Goal: Task Accomplishment & Management: Complete application form

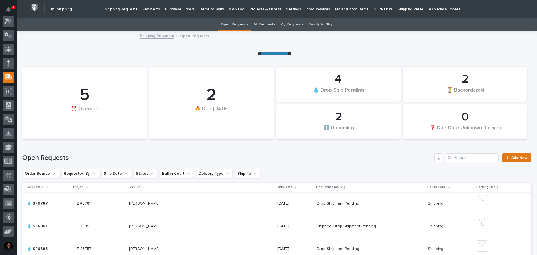
click at [150, 8] on p "Fab Items" at bounding box center [151, 6] width 17 height 12
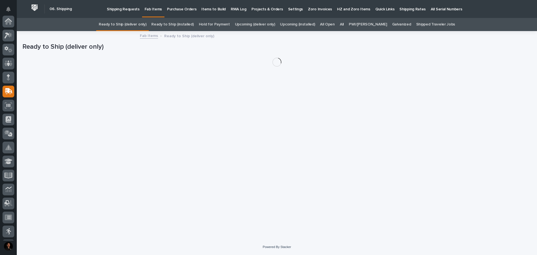
scroll to position [70, 0]
click at [344, 24] on link "All" at bounding box center [342, 24] width 4 height 13
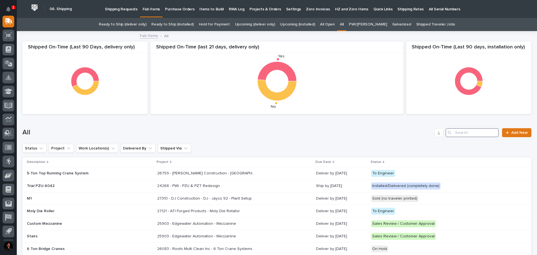
click at [462, 133] on input "Search" at bounding box center [472, 132] width 53 height 9
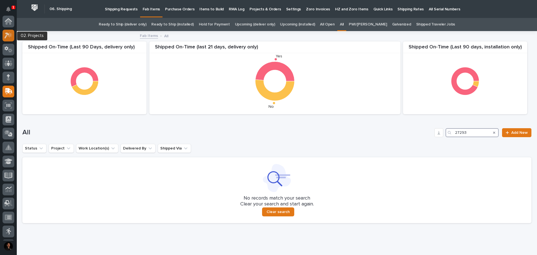
type input "27293"
click at [6, 36] on icon at bounding box center [8, 35] width 8 height 6
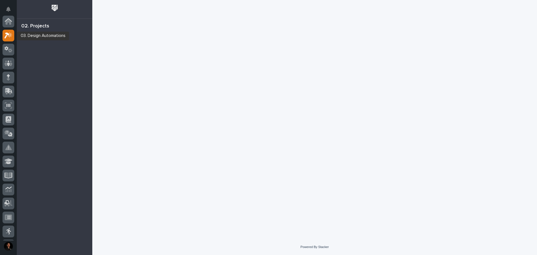
scroll to position [14, 0]
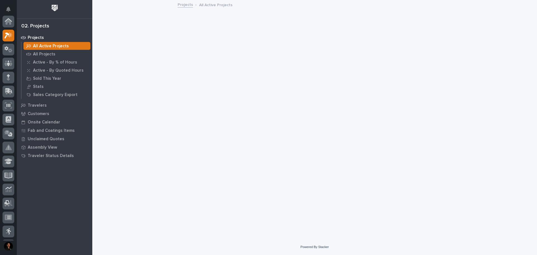
scroll to position [14, 0]
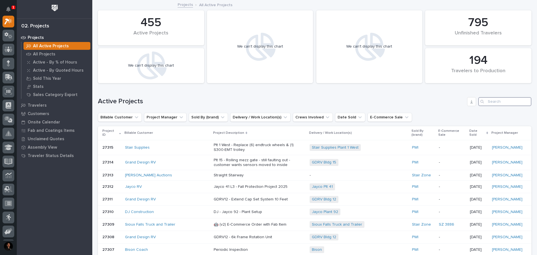
click at [492, 103] on input "Search" at bounding box center [505, 101] width 53 height 9
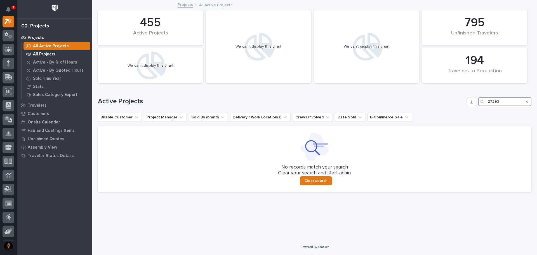
type input "27293"
click at [48, 52] on p "All Projects" at bounding box center [44, 54] width 22 height 5
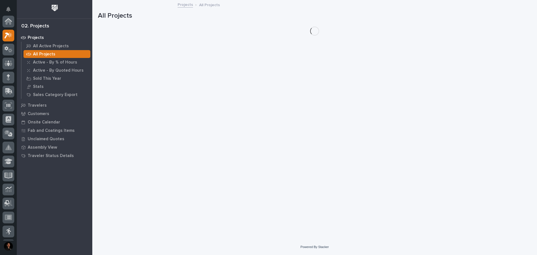
scroll to position [14, 0]
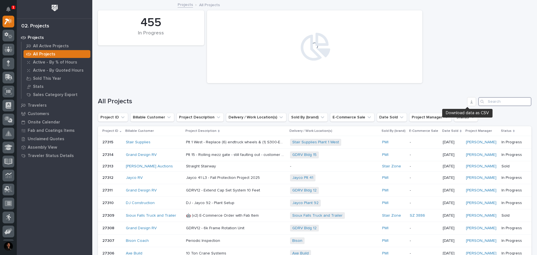
click at [492, 99] on input "Search" at bounding box center [505, 101] width 53 height 9
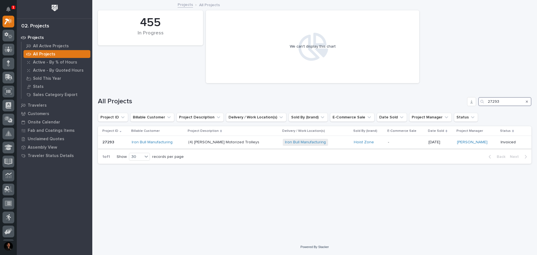
type input "27293"
click at [184, 141] on div "Iron Bull Manufacturing" at bounding box center [158, 142] width 52 height 5
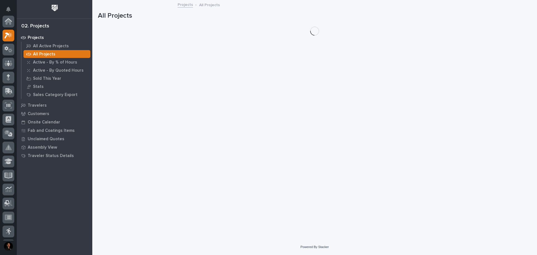
scroll to position [14, 0]
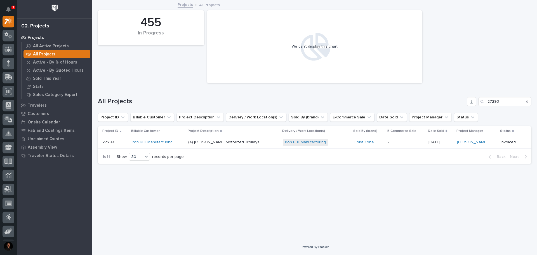
click at [397, 141] on p "-" at bounding box center [406, 142] width 36 height 5
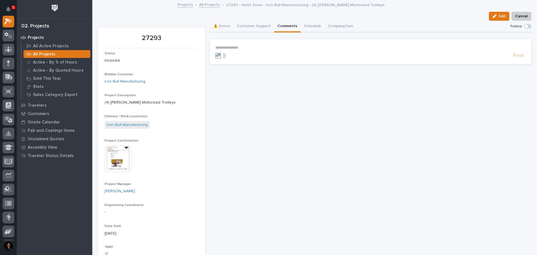
click at [281, 26] on button "Comments" at bounding box center [287, 27] width 27 height 12
click at [225, 48] on p "**********" at bounding box center [371, 47] width 311 height 5
click at [249, 48] on p "**********" at bounding box center [371, 48] width 311 height 6
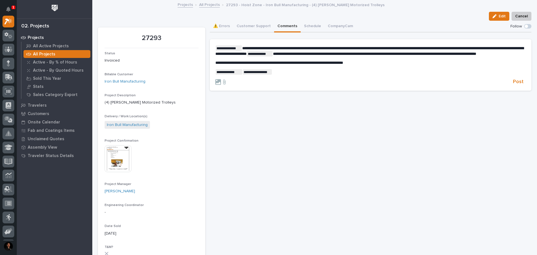
click at [288, 57] on p "**********" at bounding box center [371, 50] width 311 height 11
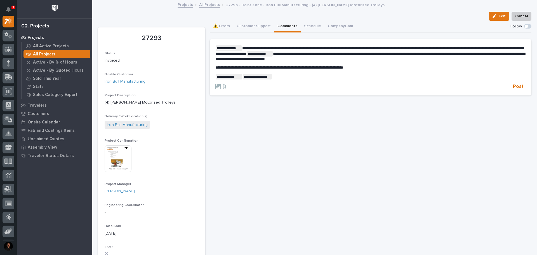
click at [280, 76] on p "**********" at bounding box center [371, 77] width 311 height 6
click at [282, 83] on span "Marc Rader" at bounding box center [288, 85] width 31 height 4
click at [513, 87] on span "Post" at bounding box center [518, 86] width 11 height 6
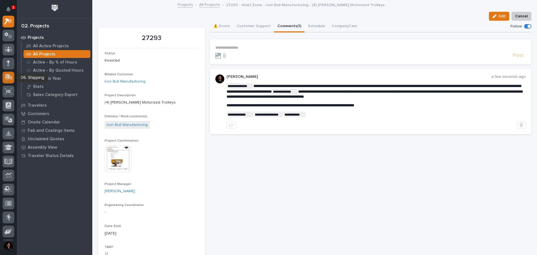
click at [9, 74] on icon at bounding box center [8, 76] width 7 height 5
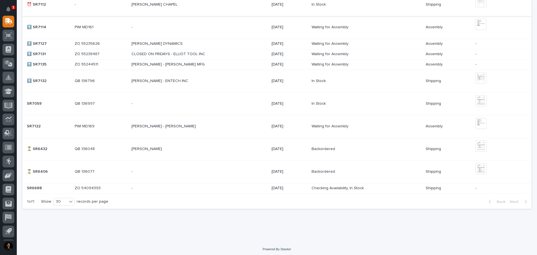
scroll to position [383, 0]
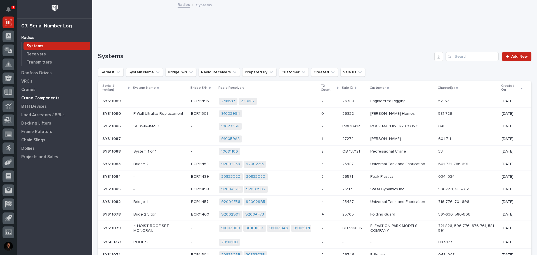
click at [32, 94] on div "Crane Components" at bounding box center [54, 98] width 73 height 8
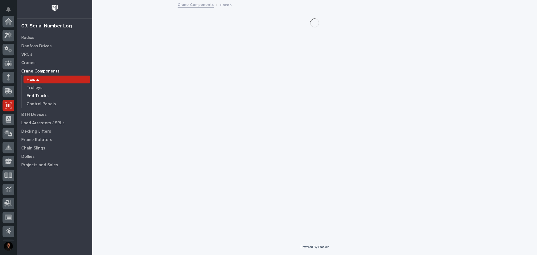
scroll to position [83, 0]
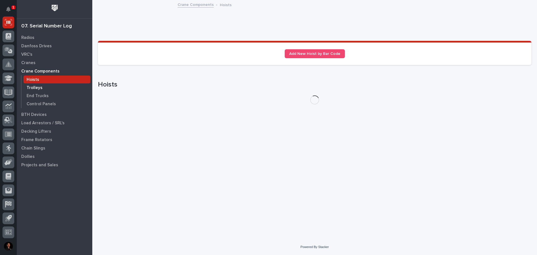
click at [34, 86] on p "Trolleys" at bounding box center [35, 87] width 16 height 5
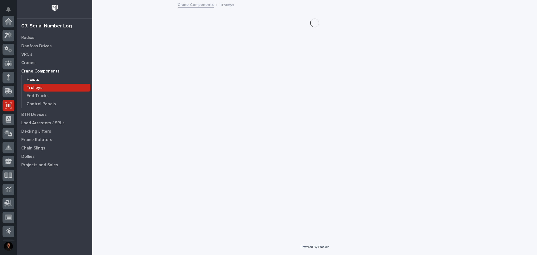
scroll to position [83, 0]
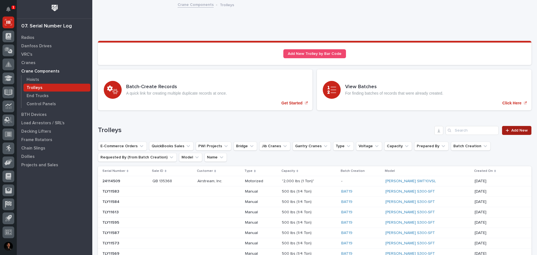
click at [512, 131] on span "Add New" at bounding box center [520, 130] width 17 height 4
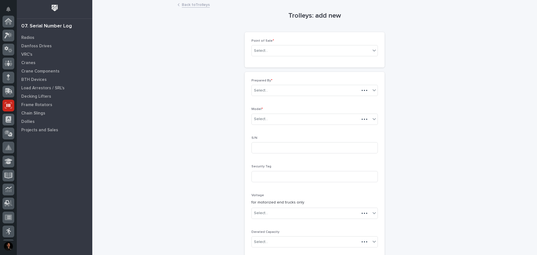
scroll to position [83, 0]
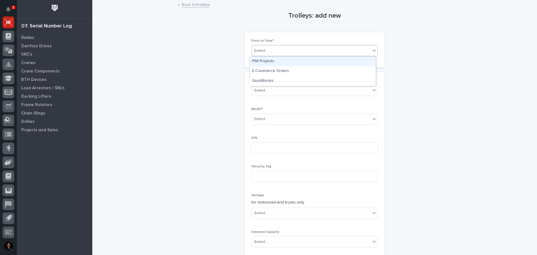
click at [279, 49] on div "Select..." at bounding box center [311, 50] width 119 height 9
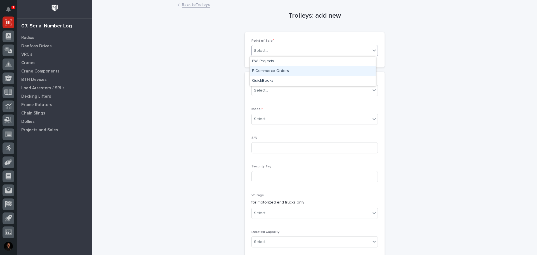
click at [270, 72] on div "E-Commerce Orders" at bounding box center [313, 71] width 126 height 10
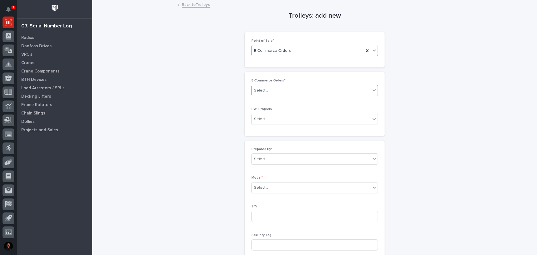
click at [269, 86] on div "Select..." at bounding box center [311, 90] width 119 height 9
type input "*****"
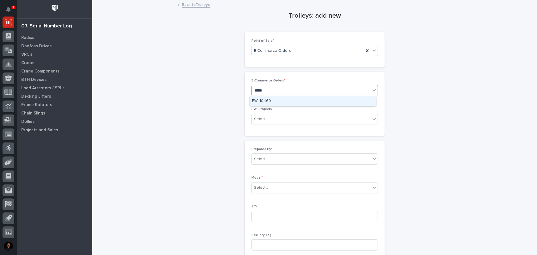
click at [265, 96] on div "PWI 10460" at bounding box center [313, 101] width 127 height 10
click at [265, 100] on div "PWI 10460" at bounding box center [313, 101] width 126 height 10
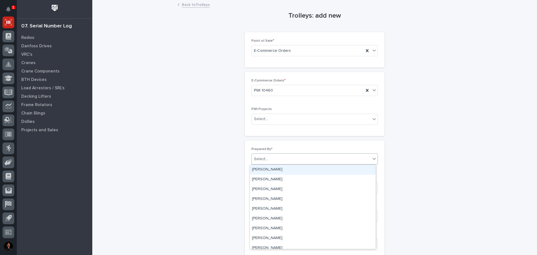
click at [271, 159] on div "Select..." at bounding box center [311, 159] width 119 height 9
type input "*****"
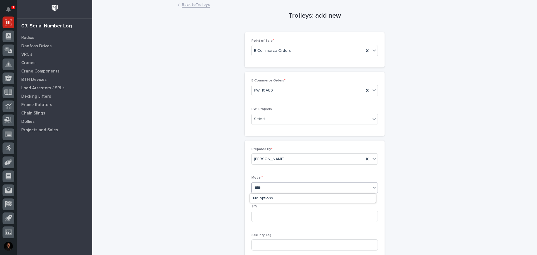
type input "***"
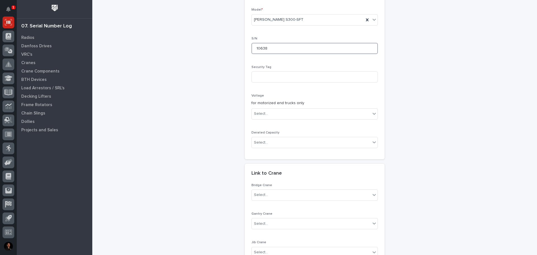
scroll to position [239, 0]
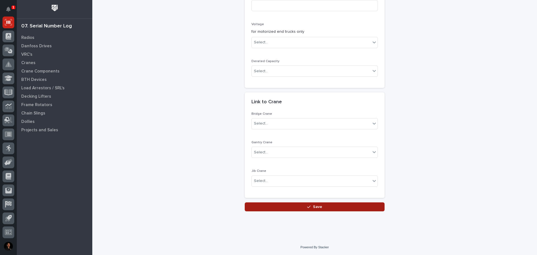
type input "10638"
click at [348, 203] on button "Save" at bounding box center [315, 206] width 140 height 9
